Goal: Task Accomplishment & Management: Use online tool/utility

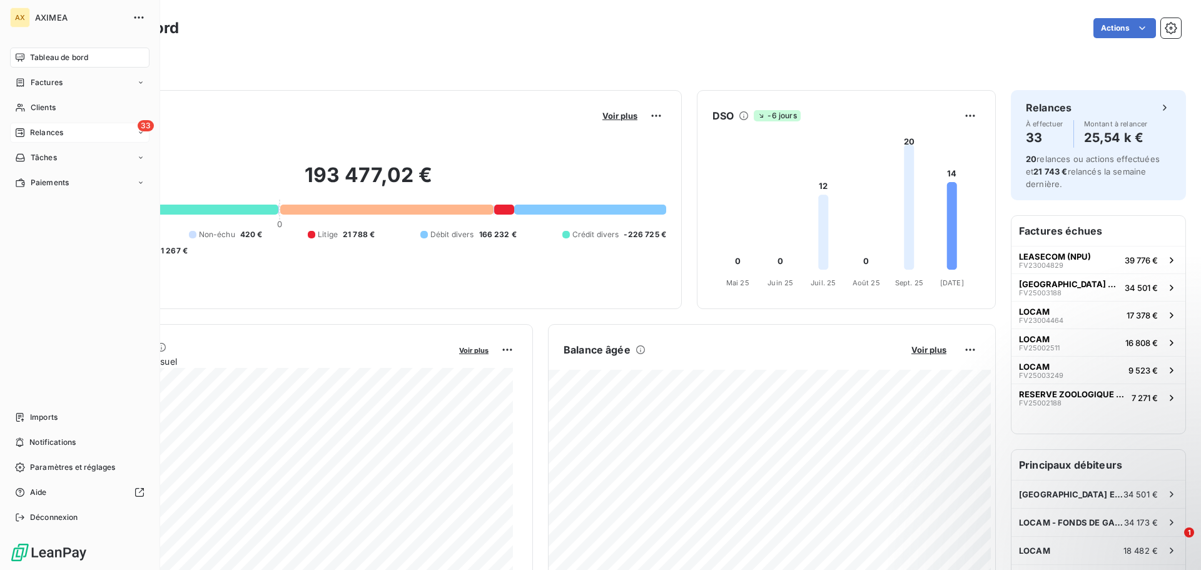
click at [51, 131] on span "Relances" at bounding box center [46, 132] width 33 height 11
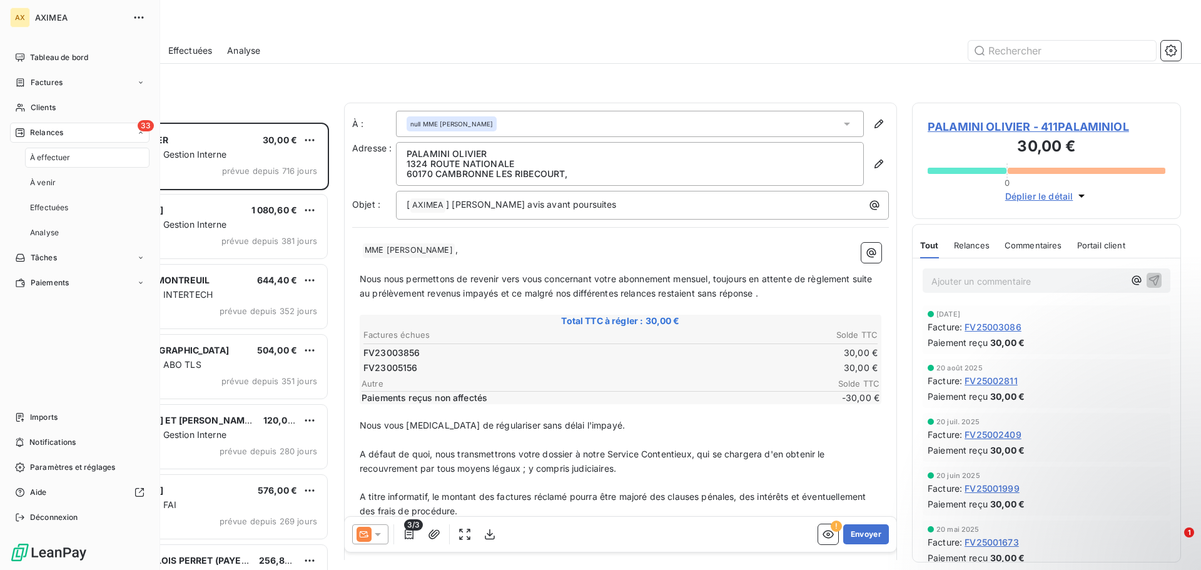
click at [59, 151] on div "À effectuer" at bounding box center [87, 158] width 124 height 20
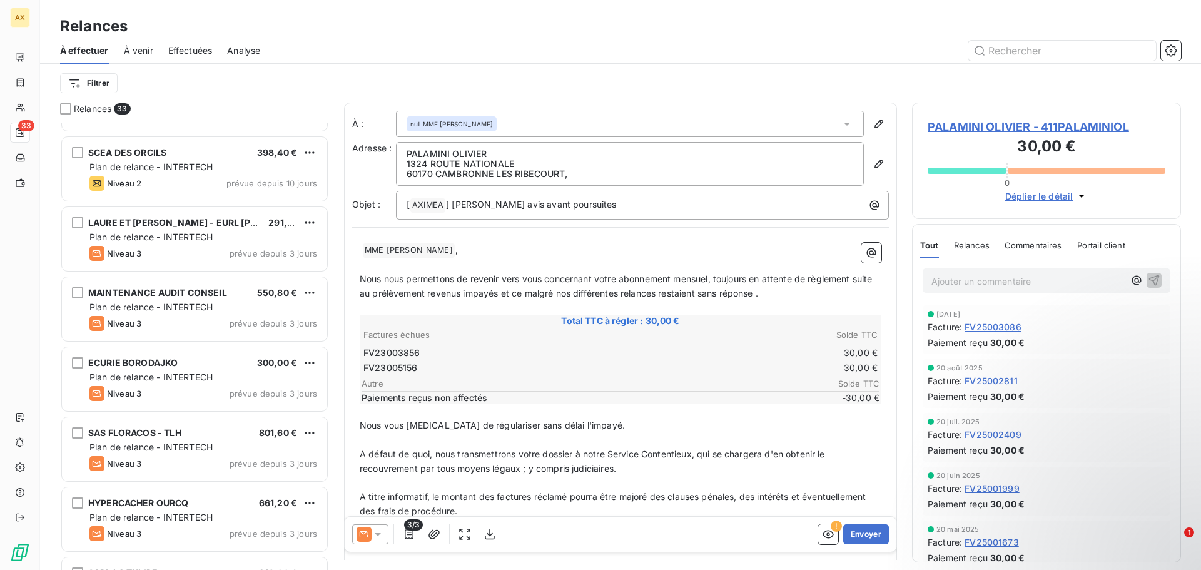
scroll to position [1251, 0]
click at [336, 13] on div "Relances À effectuer À venir Effectuées Analyse Filtrer" at bounding box center [620, 51] width 1161 height 103
